Goal: Transaction & Acquisition: Purchase product/service

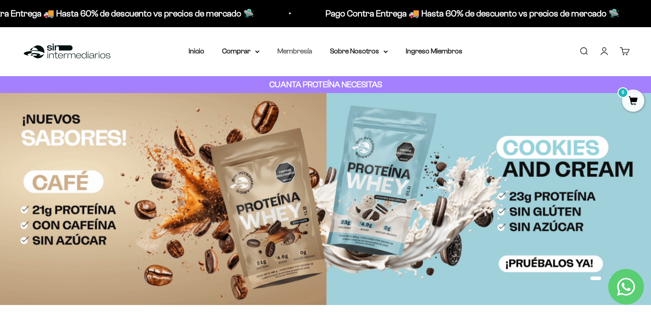
click at [291, 51] on link "Membresía" at bounding box center [294, 51] width 35 height 8
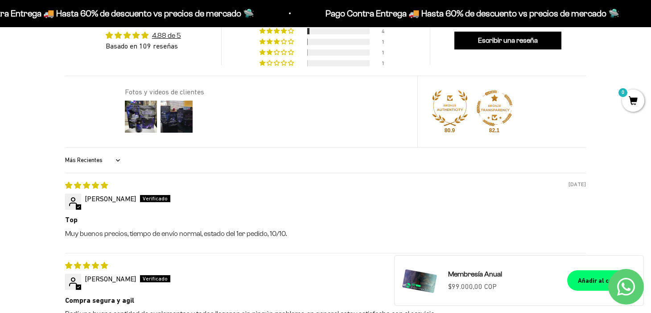
scroll to position [728, 0]
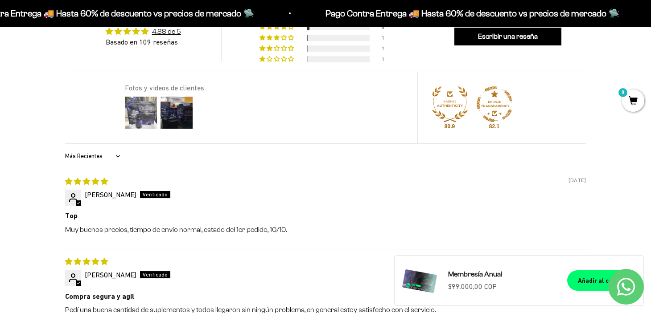
click at [141, 108] on img at bounding box center [141, 113] width 36 height 36
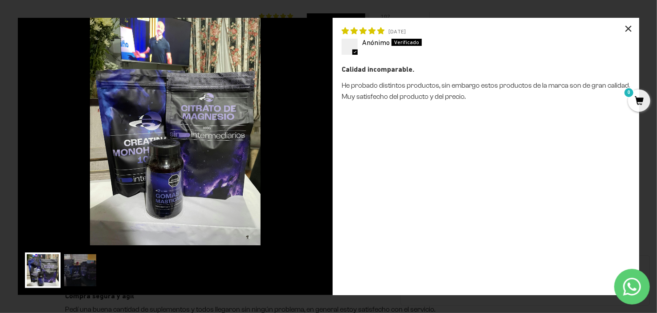
click at [630, 25] on div "×" at bounding box center [628, 28] width 21 height 21
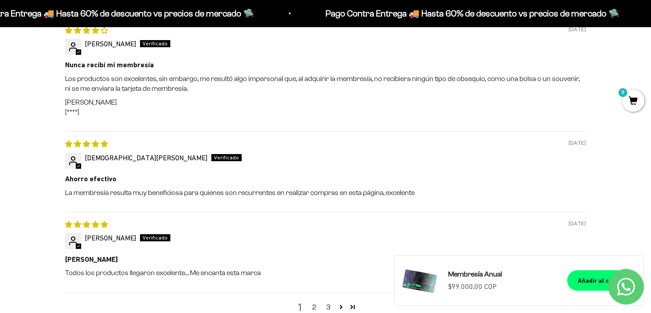
scroll to position [1143, 0]
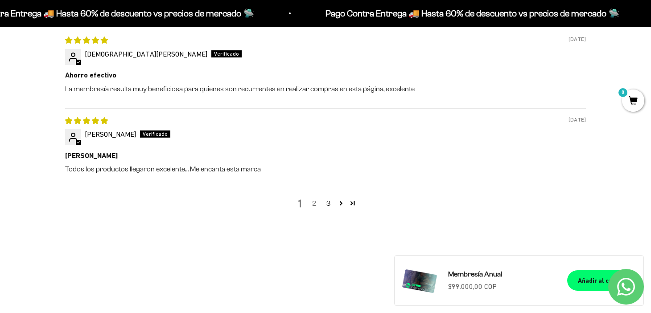
click at [315, 202] on link "2" at bounding box center [314, 203] width 14 height 11
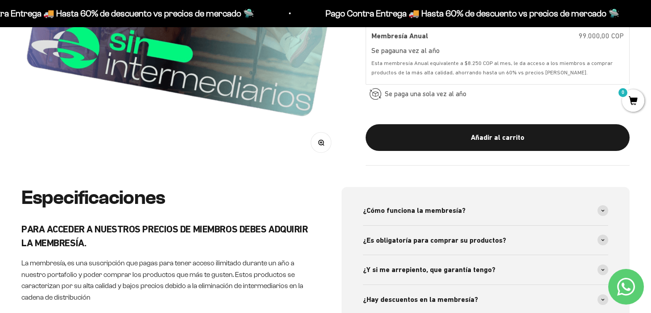
scroll to position [0, 0]
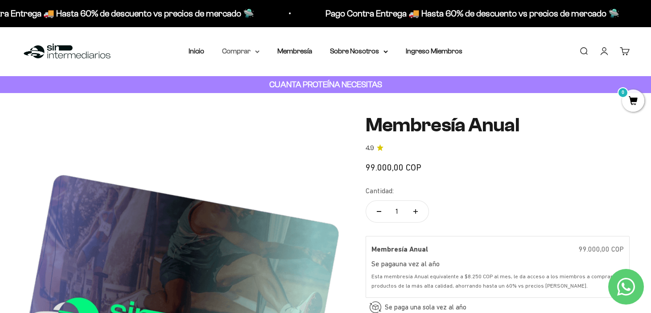
click at [254, 49] on summary "Comprar" at bounding box center [240, 51] width 37 height 12
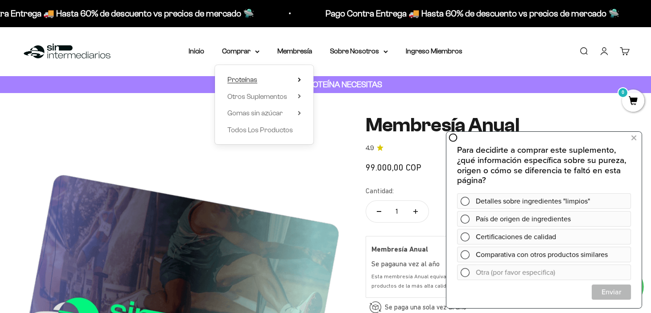
click at [300, 80] on icon at bounding box center [299, 80] width 3 height 4
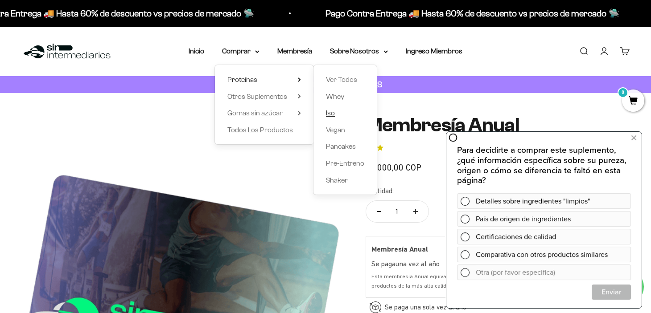
click at [340, 115] on link "Iso" at bounding box center [345, 113] width 38 height 12
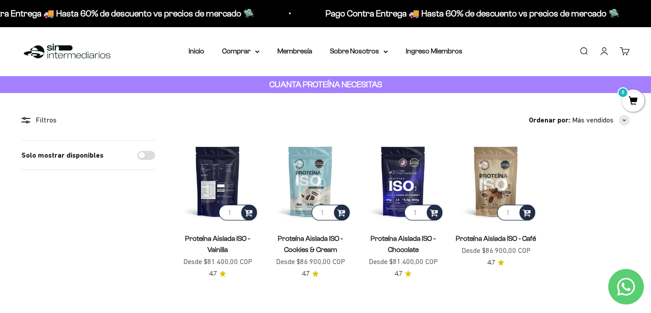
click at [211, 185] on img at bounding box center [217, 181] width 82 height 82
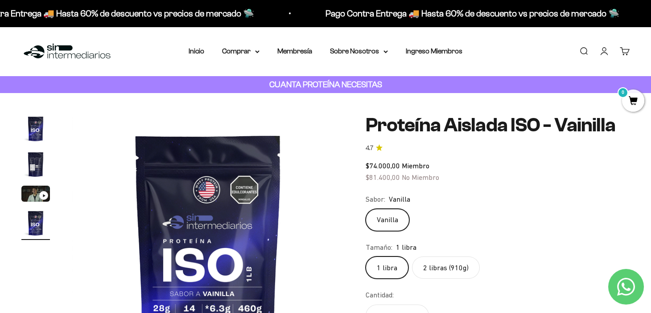
click at [448, 271] on label "2 libras (910g)" at bounding box center [446, 268] width 68 height 22
click at [365, 257] on input "2 libras (910g)" at bounding box center [365, 256] width 0 height 0
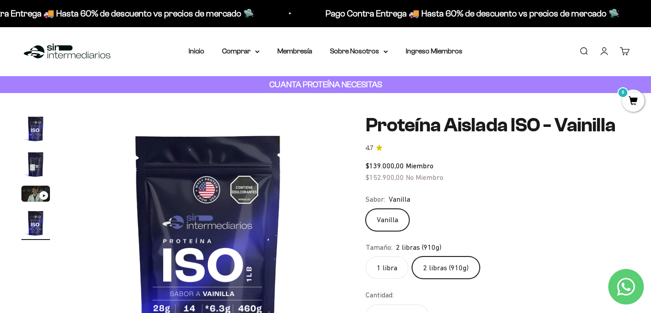
click at [35, 164] on img "Ir al artículo 2" at bounding box center [35, 164] width 29 height 29
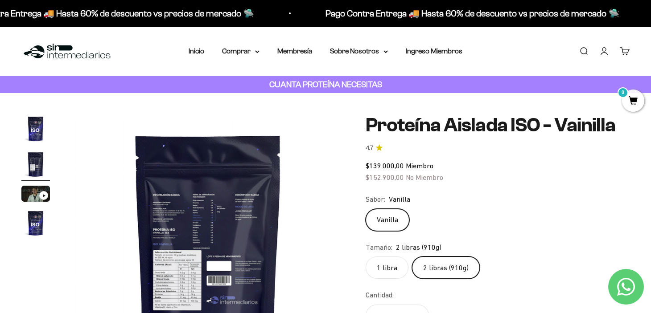
click at [33, 131] on img "Ir al artículo 1" at bounding box center [35, 129] width 29 height 29
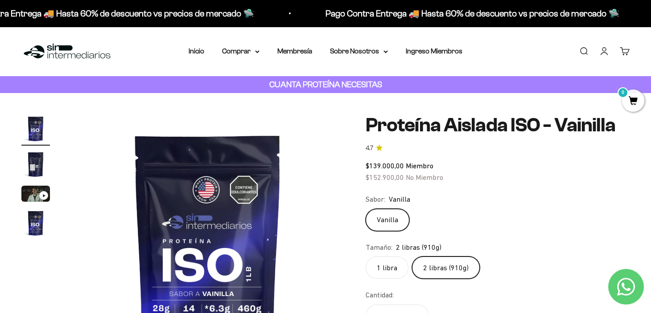
click at [47, 221] on img "Ir al artículo 4" at bounding box center [35, 223] width 29 height 29
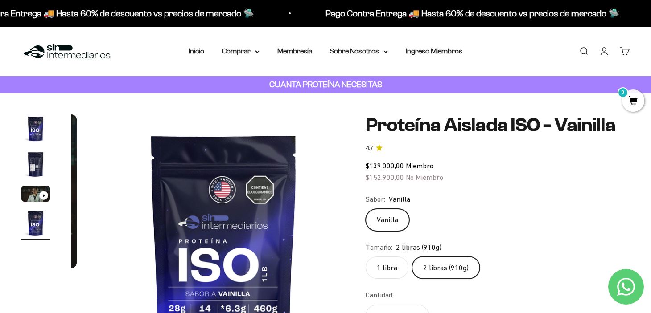
scroll to position [0, 849]
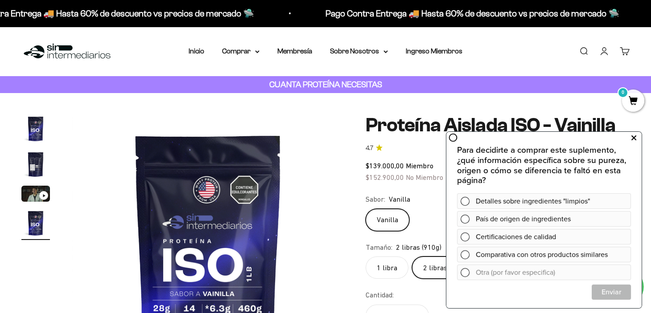
click at [633, 142] on icon at bounding box center [633, 138] width 5 height 12
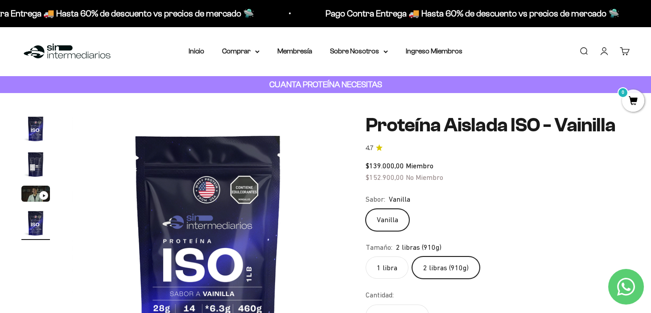
click at [602, 50] on link "Iniciar sesión" at bounding box center [604, 51] width 10 height 10
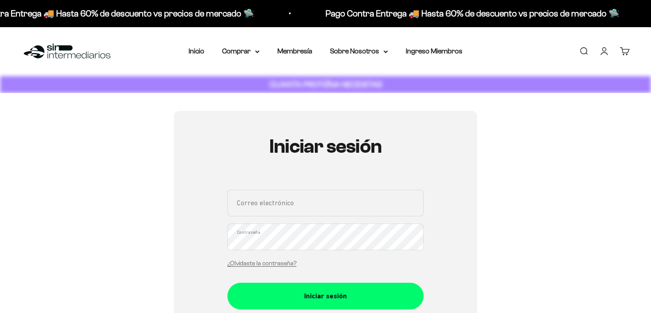
click at [604, 54] on link "Iniciar sesión" at bounding box center [604, 51] width 10 height 10
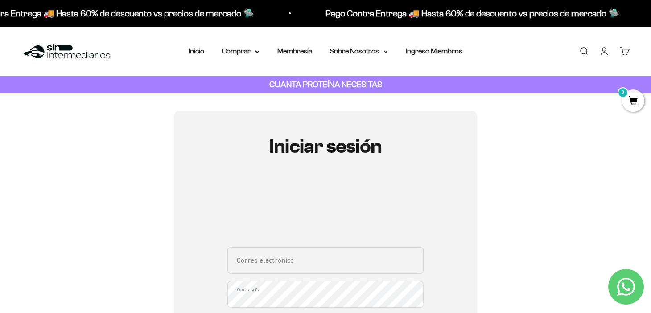
click at [259, 264] on input "Correo electrónico" at bounding box center [325, 260] width 196 height 27
type input "[PERSON_NAME][EMAIL_ADDRESS][PERSON_NAME][PERSON_NAME][DOMAIN_NAME]"
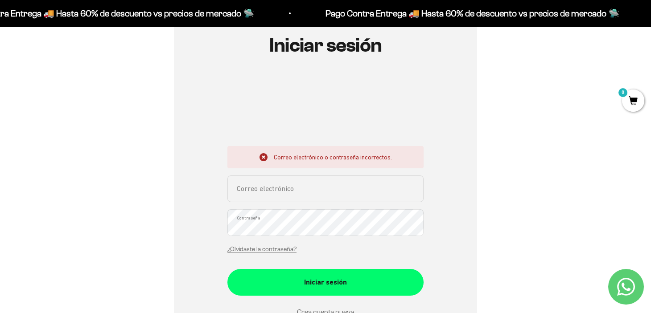
scroll to position [208, 0]
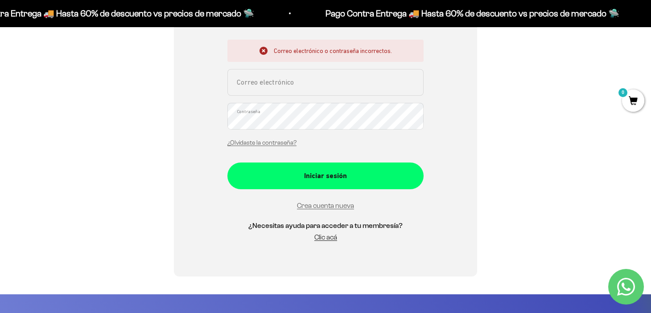
click at [259, 75] on input "Correo electrónico" at bounding box center [325, 82] width 196 height 27
type input "o"
drag, startPoint x: 354, startPoint y: 84, endPoint x: 135, endPoint y: 98, distance: 219.2
click at [135, 98] on div "Iniciar sesión Correo electrónico o contraseña incorrectos. [PERSON_NAME][EMAIL…" at bounding box center [325, 89] width 608 height 373
type input "[PERSON_NAME][EMAIL_ADDRESS][PERSON_NAME][PERSON_NAME][DOMAIN_NAME]"
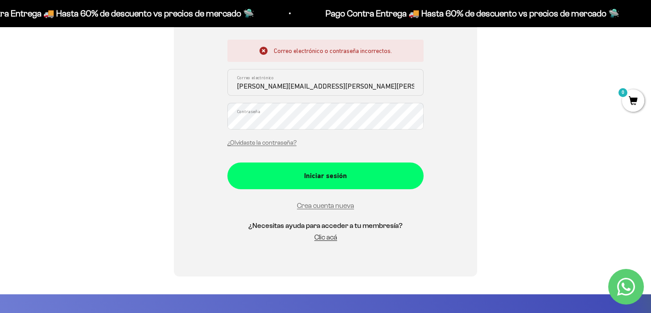
click at [227, 163] on button "Iniciar sesión" at bounding box center [325, 176] width 196 height 27
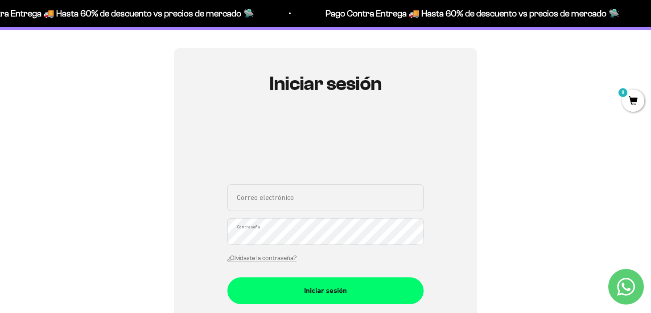
scroll to position [104, 0]
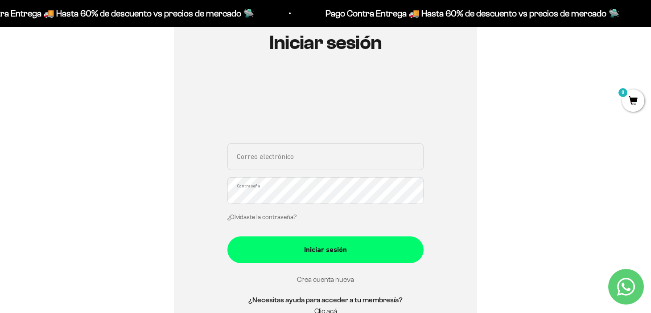
click at [286, 217] on link "¿Olvidaste la contraseña?" at bounding box center [261, 217] width 69 height 7
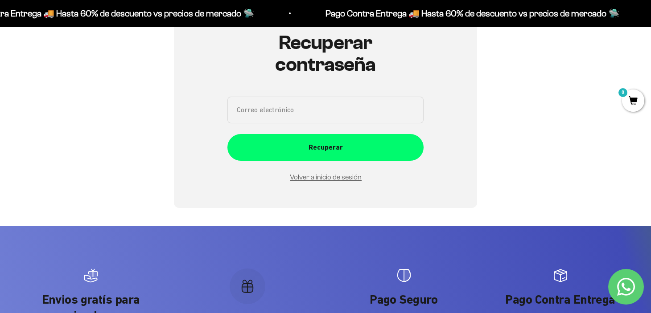
click at [261, 109] on input "Correo electrónico" at bounding box center [325, 110] width 196 height 27
paste input "octavio.gomez.romero@gmail.com"
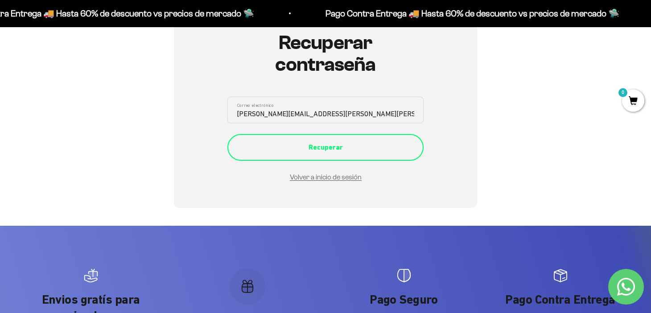
type input "octavio.gomez.romero@gmail.com"
click at [323, 147] on div "Recuperar" at bounding box center [325, 148] width 160 height 12
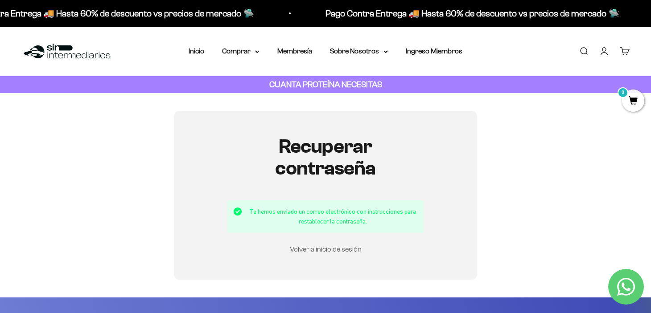
click at [324, 247] on link "Volver a inicio de sesión" at bounding box center [326, 250] width 72 height 8
